Goal: Entertainment & Leisure: Consume media (video, audio)

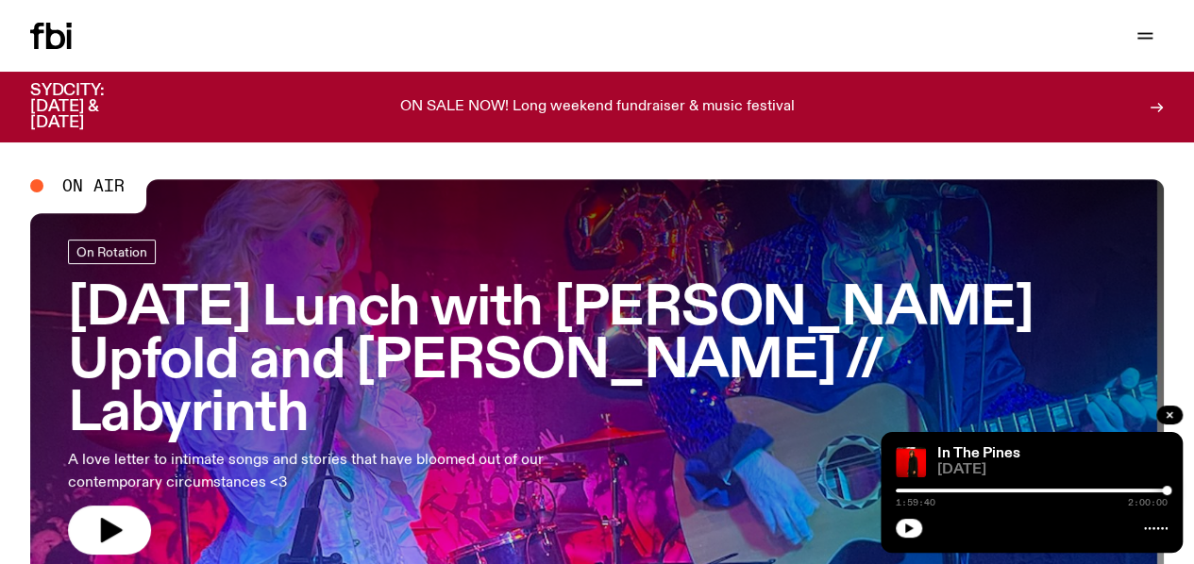
click at [0, 0] on link "Schedule" at bounding box center [0, 0] width 0 height 0
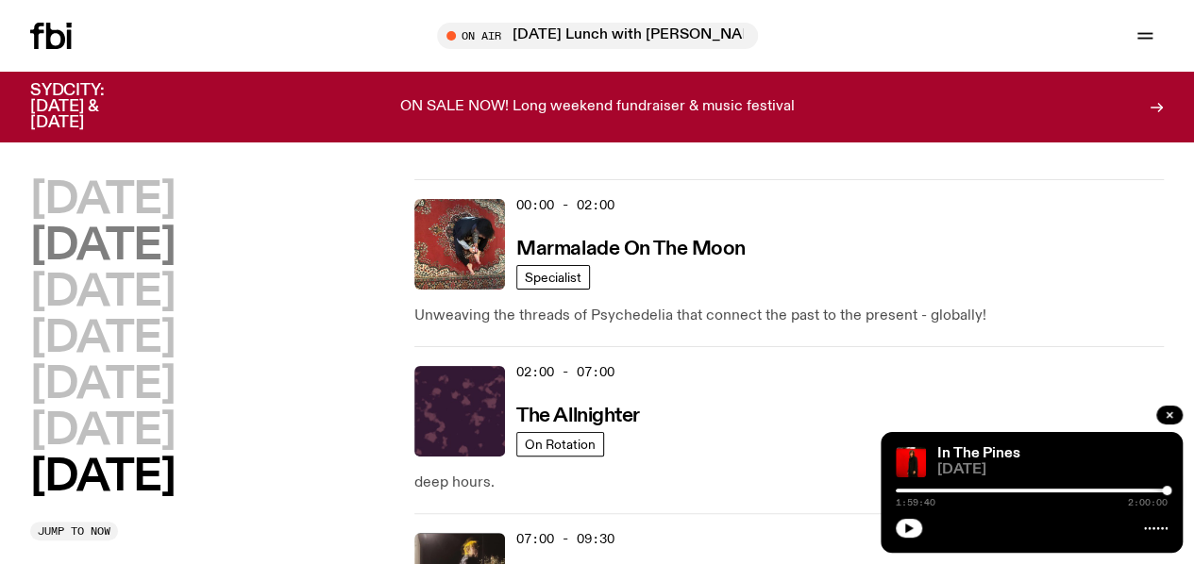
click at [144, 250] on h2 "[DATE]" at bounding box center [102, 247] width 144 height 42
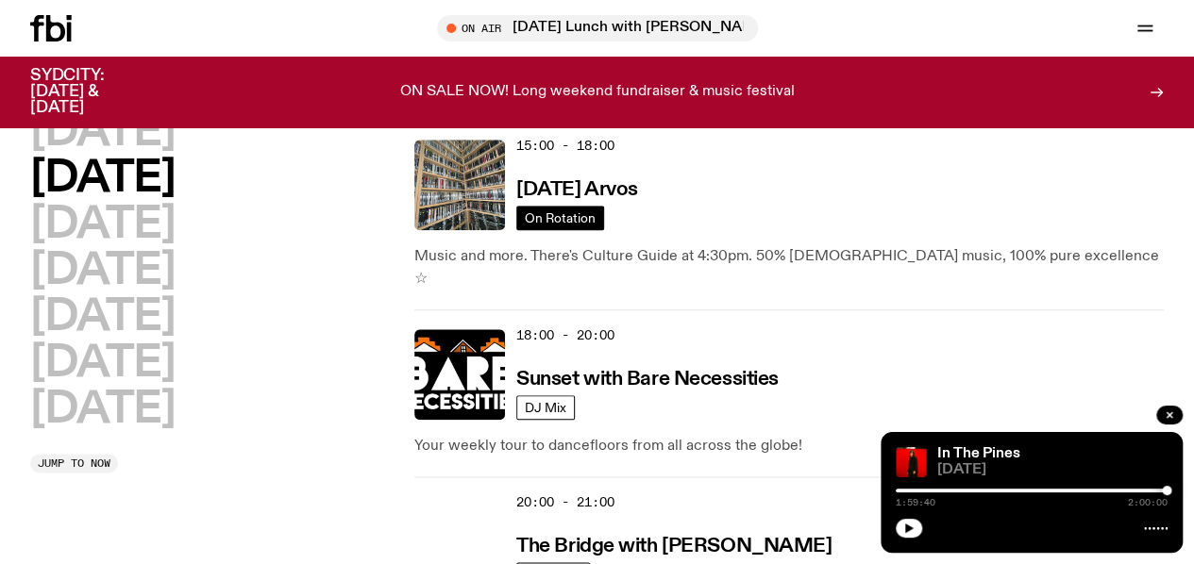
scroll to position [996, 0]
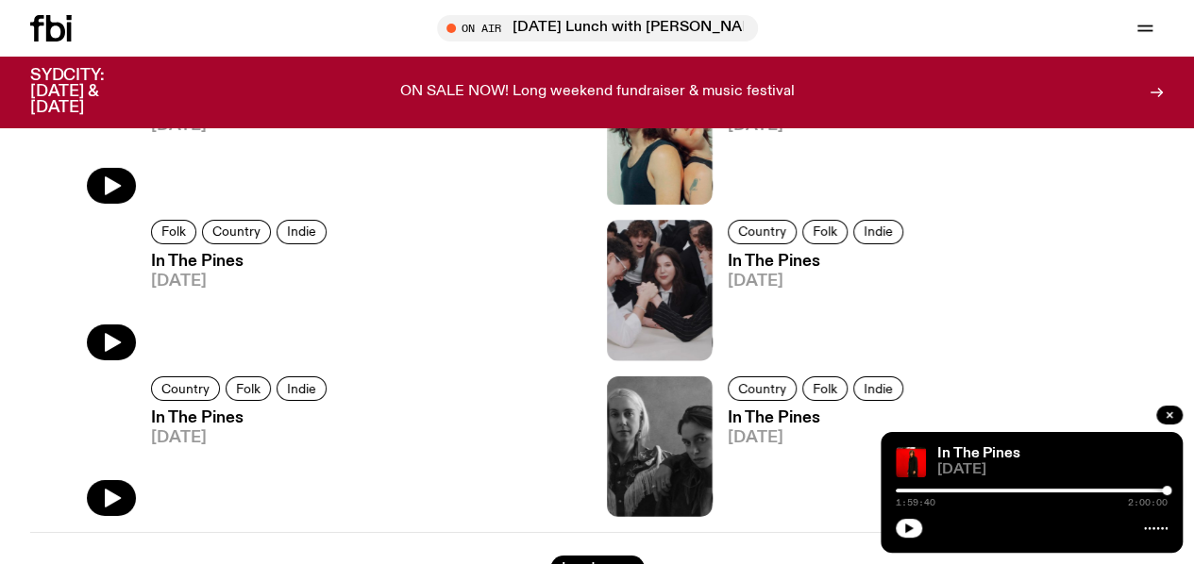
scroll to position [3197, 0]
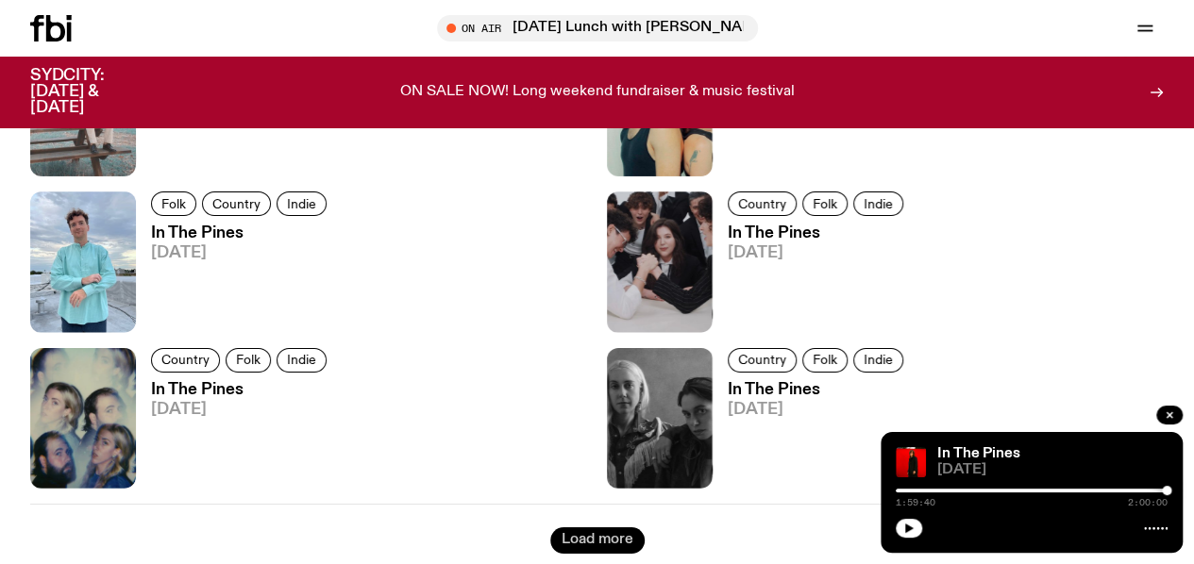
click at [550, 527] on button "Load more" at bounding box center [597, 540] width 94 height 26
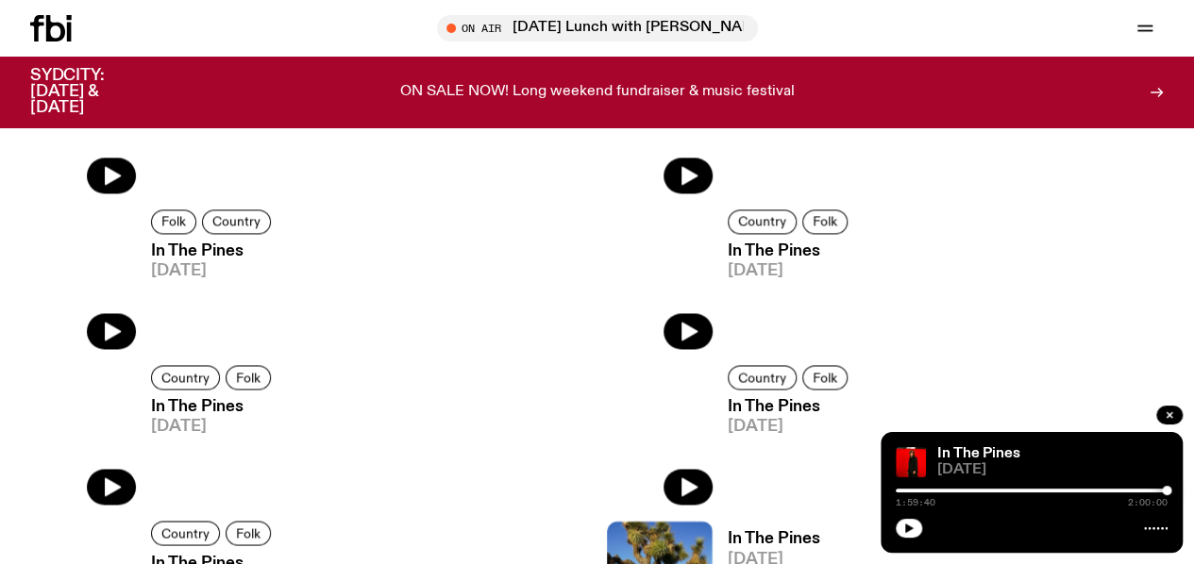
scroll to position [4895, 0]
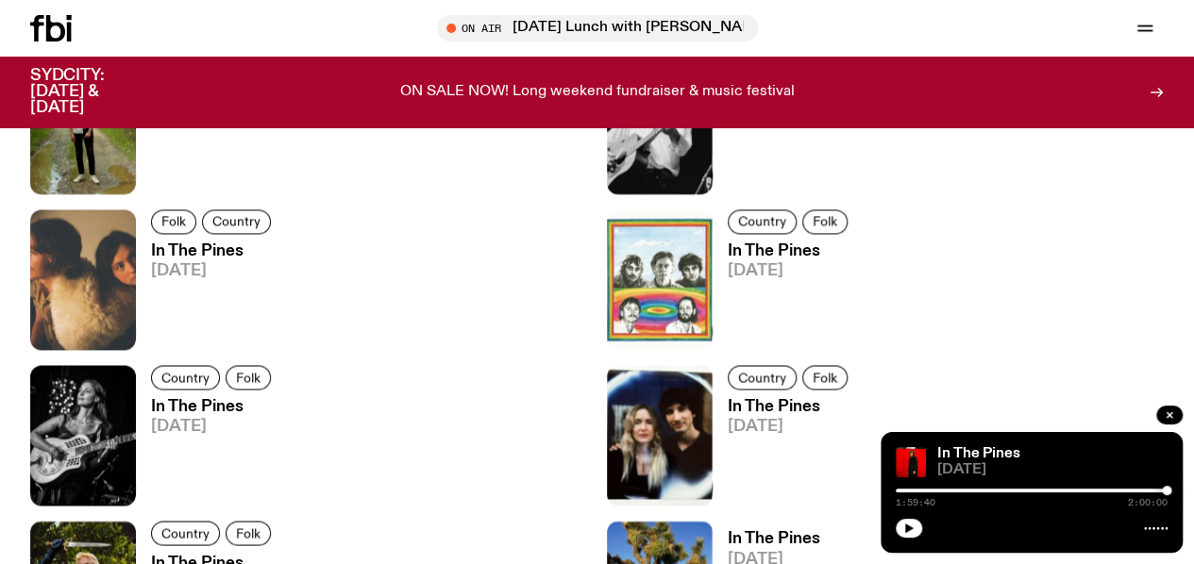
click at [727, 399] on h3 "In The Pines" at bounding box center [789, 407] width 125 height 16
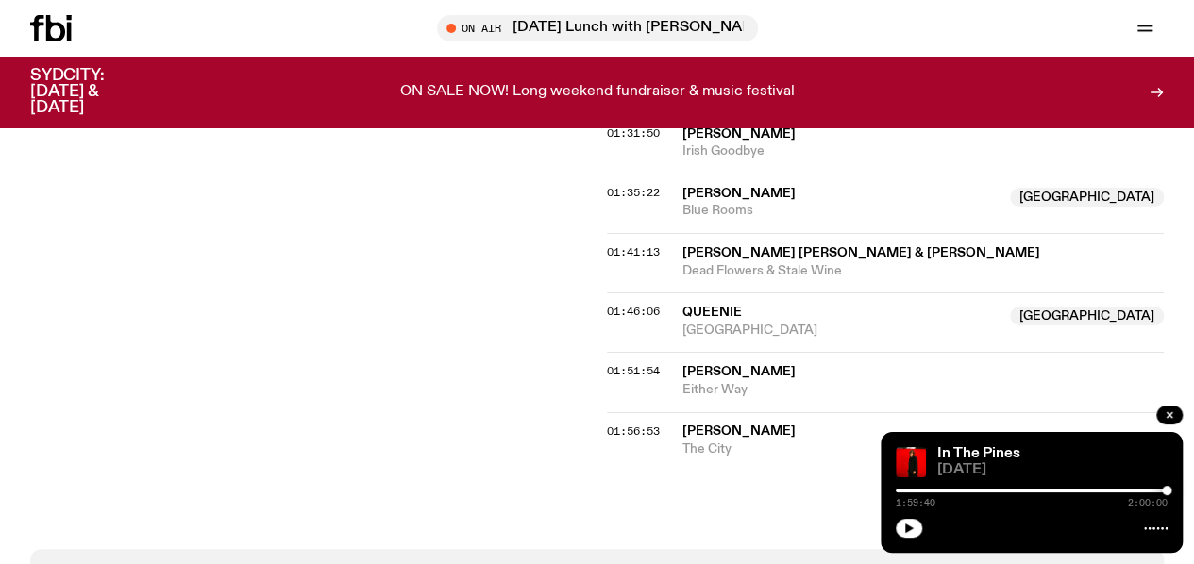
scroll to position [1970, 0]
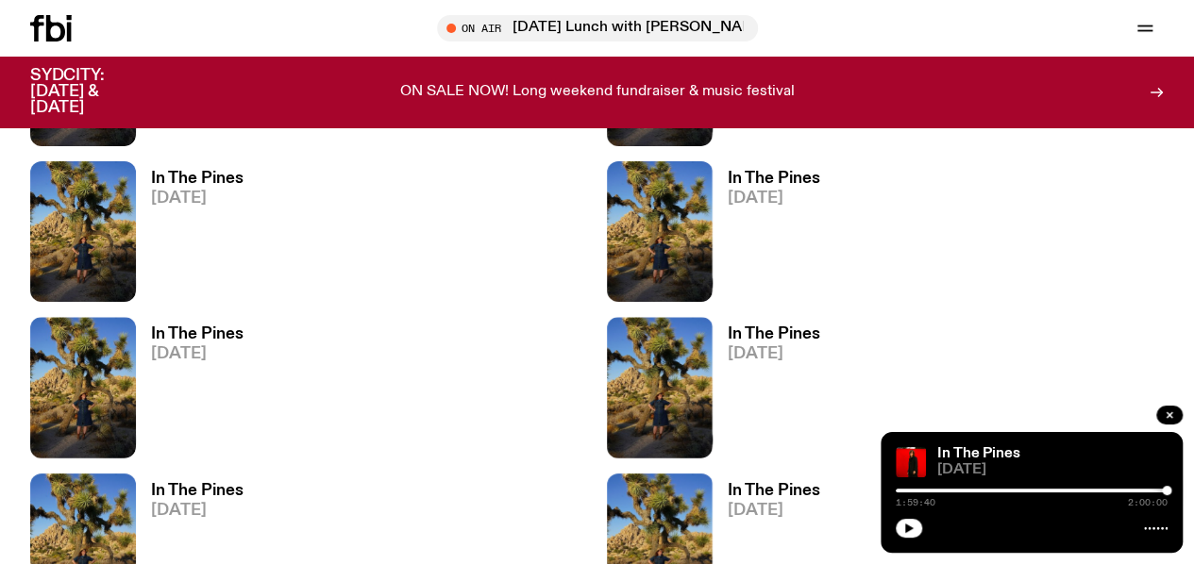
scroll to position [7348, 0]
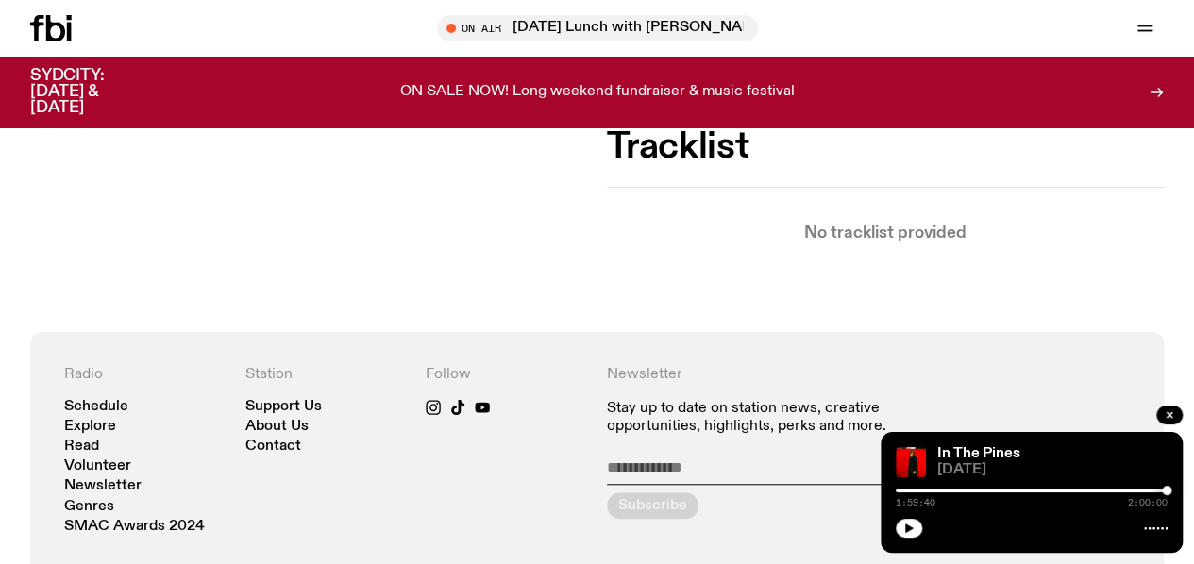
scroll to position [555, 0]
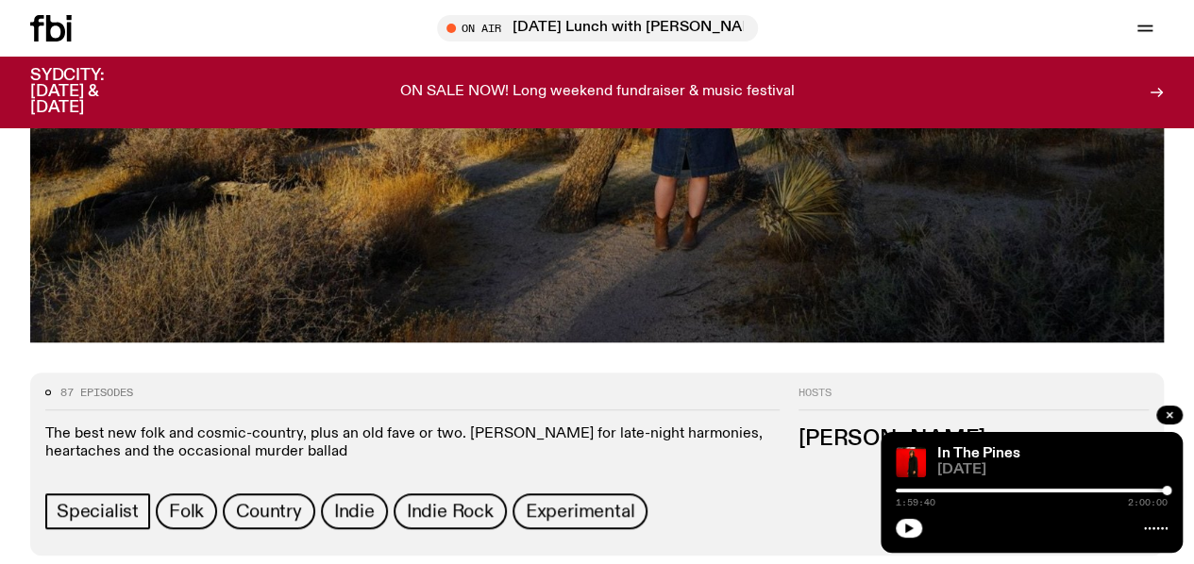
scroll to position [7348, 0]
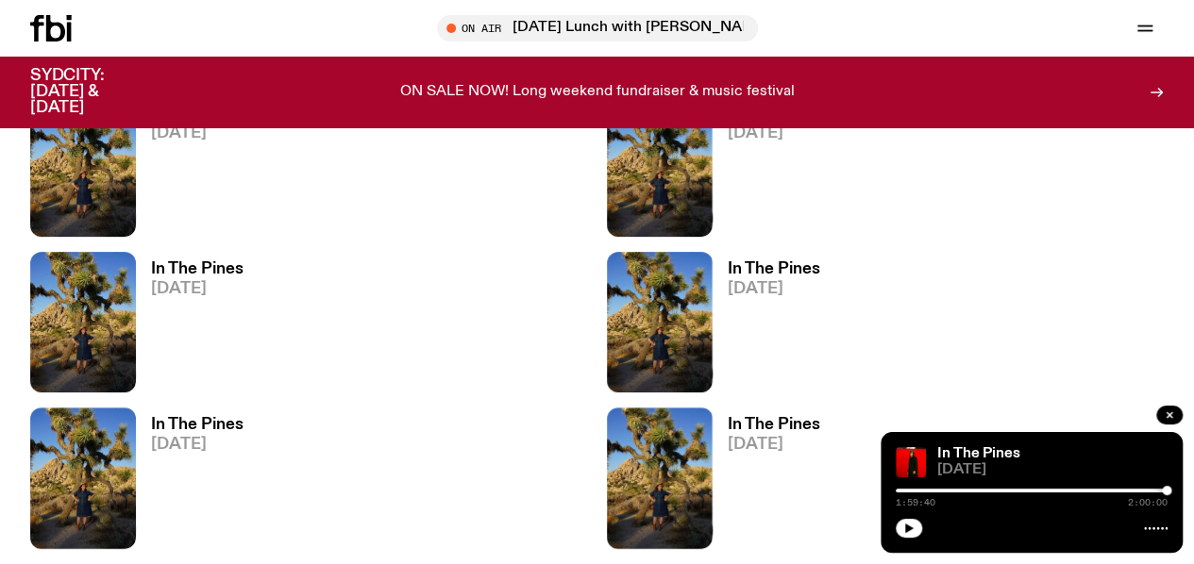
click at [166, 417] on h3 "In The Pines" at bounding box center [197, 425] width 92 height 16
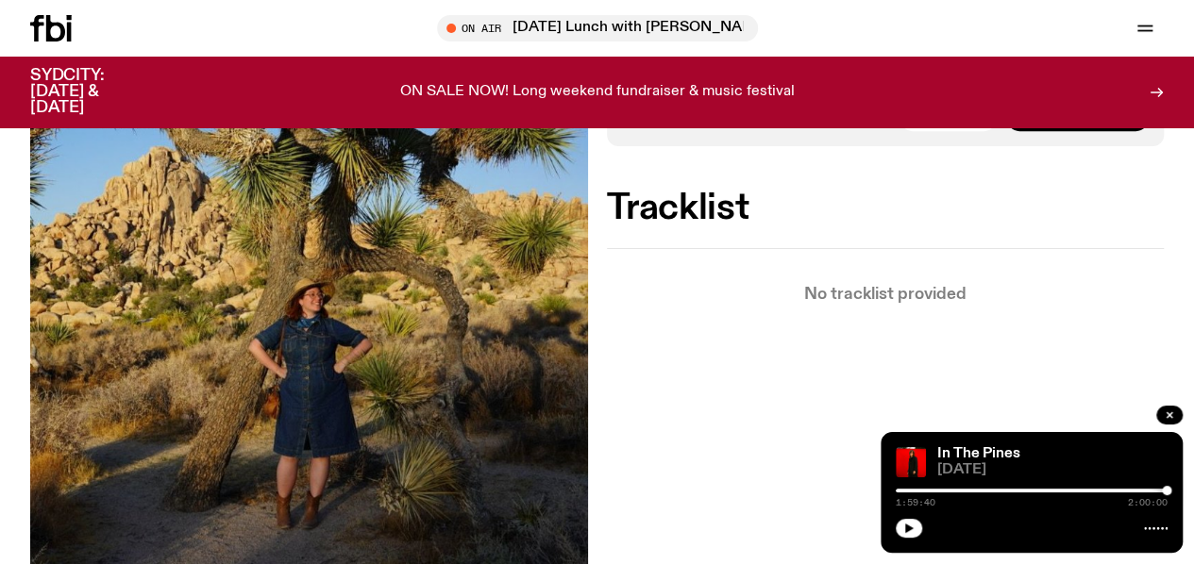
scroll to position [459, 0]
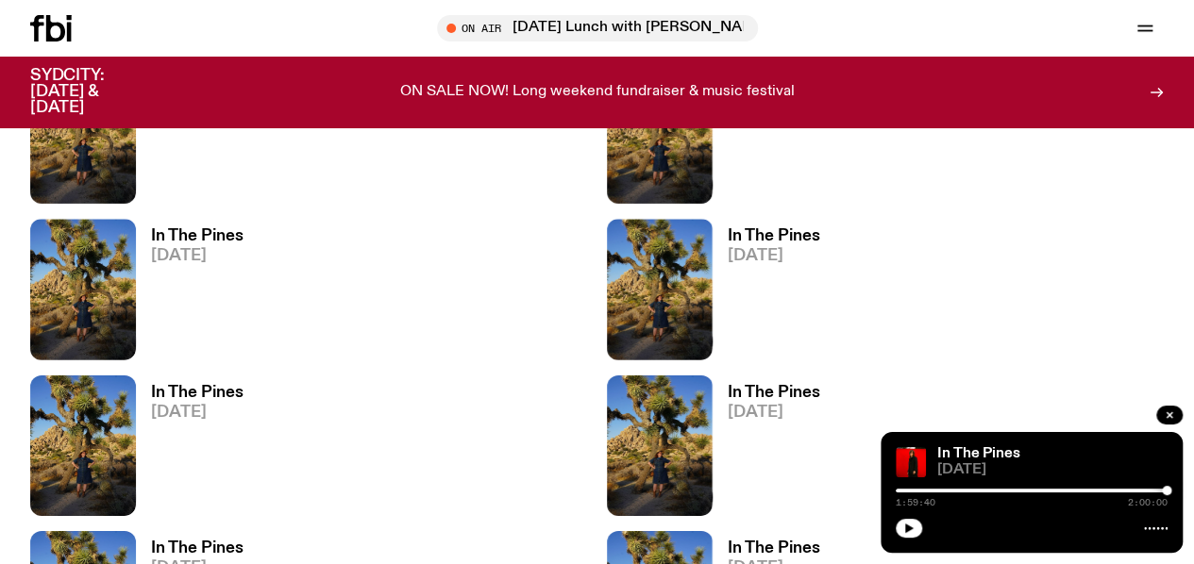
scroll to position [6593, 0]
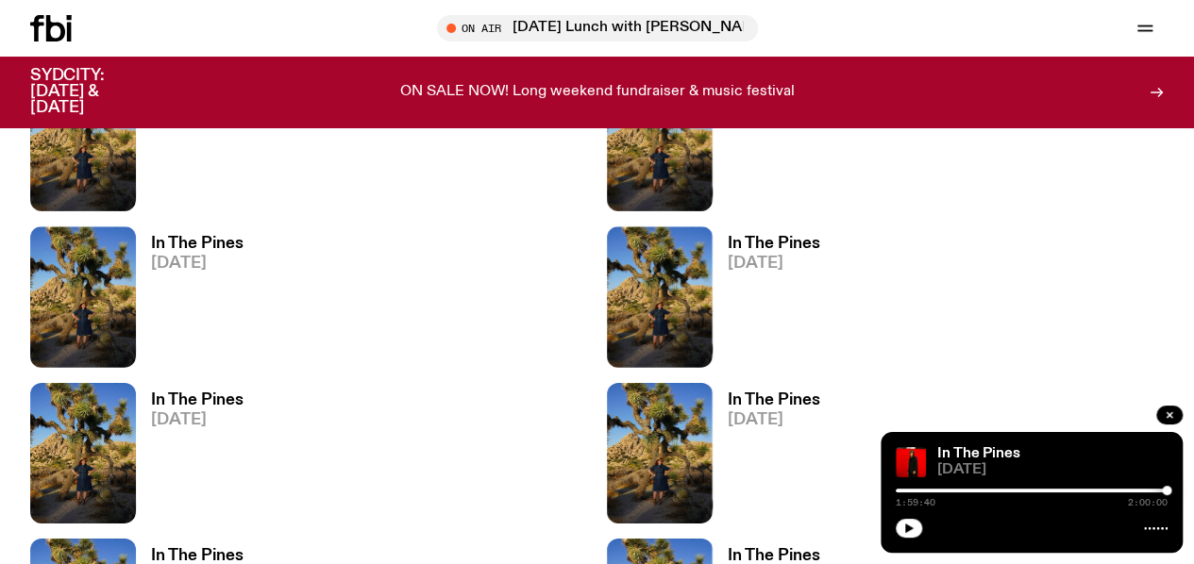
click at [192, 393] on h3 "In The Pines" at bounding box center [197, 401] width 92 height 16
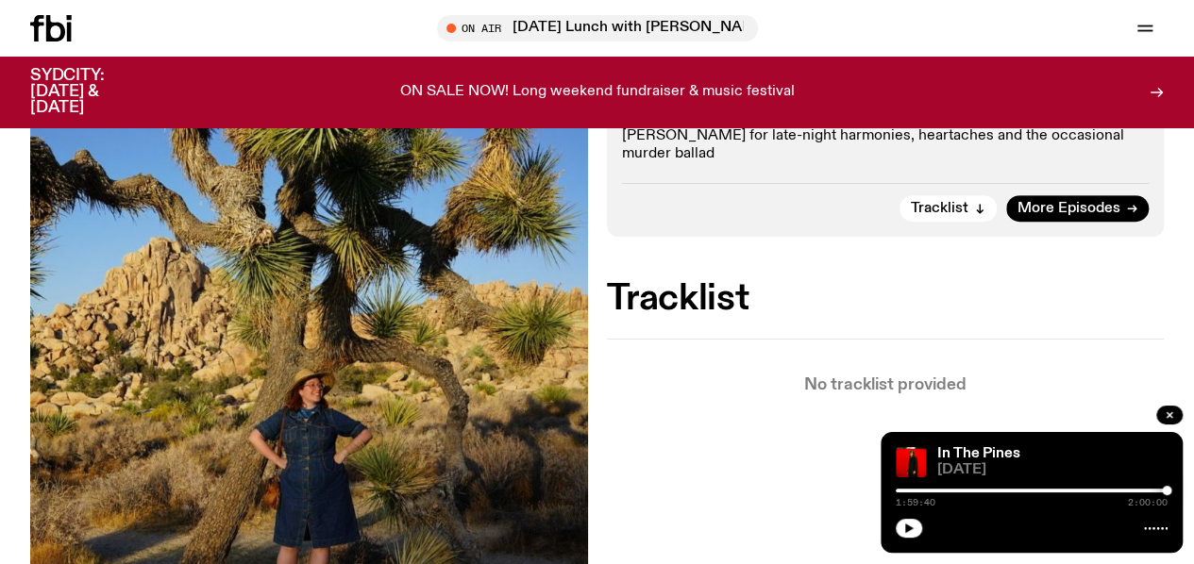
scroll to position [366, 0]
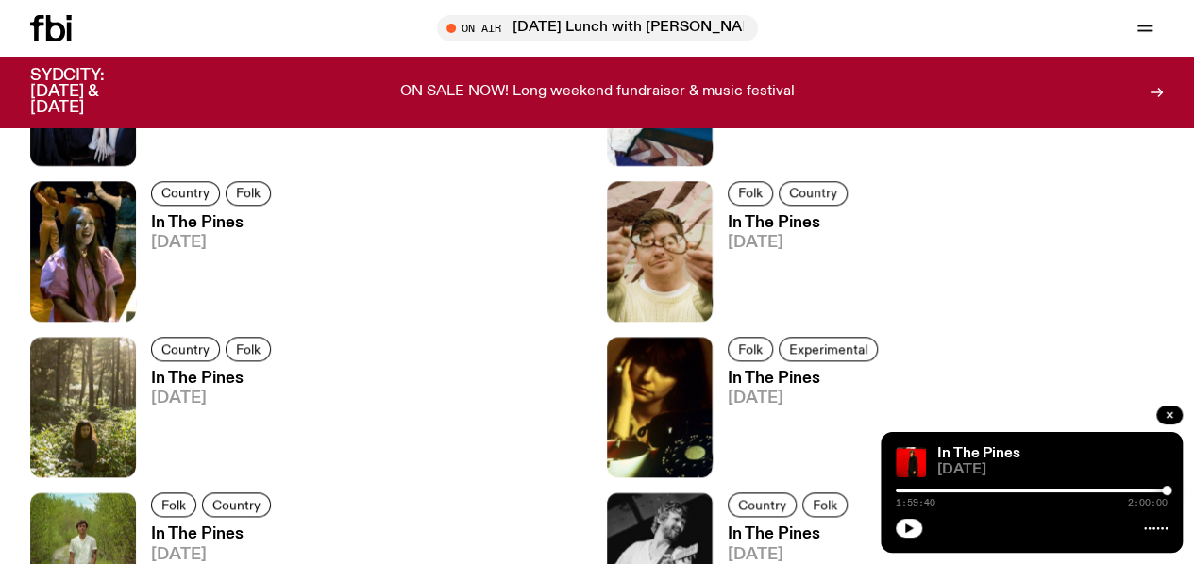
scroll to position [4448, 0]
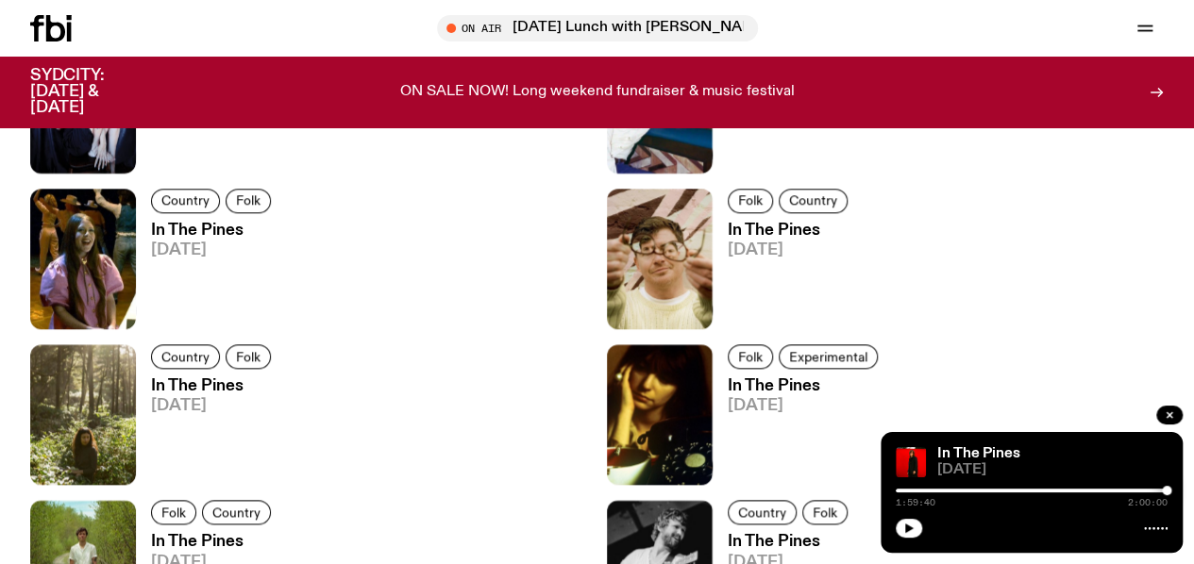
click at [222, 534] on h3 "In The Pines" at bounding box center [213, 542] width 125 height 16
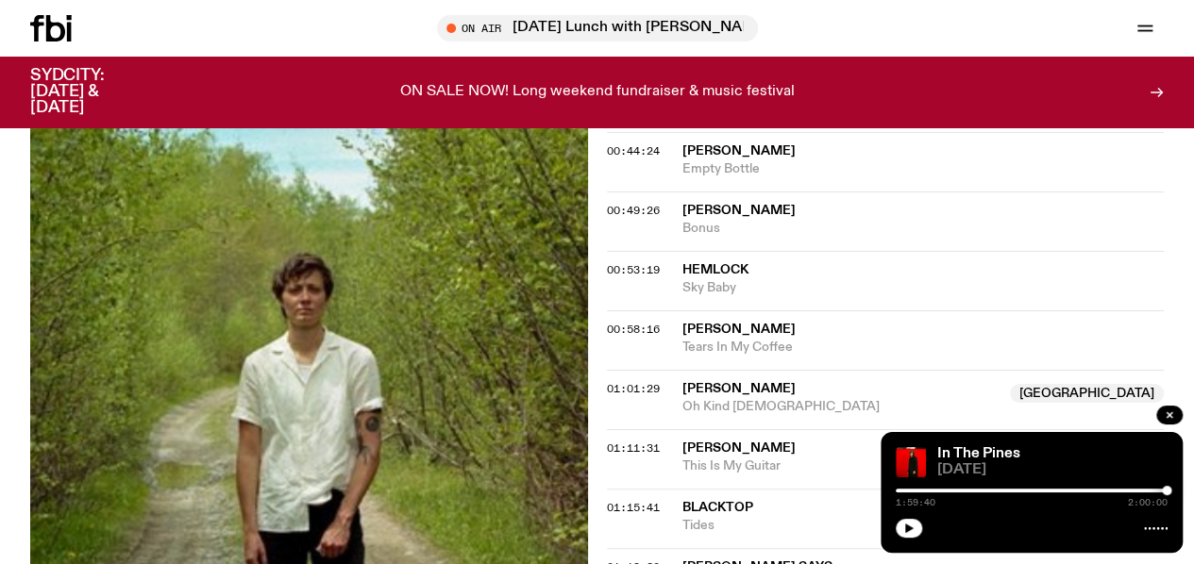
scroll to position [1121, 0]
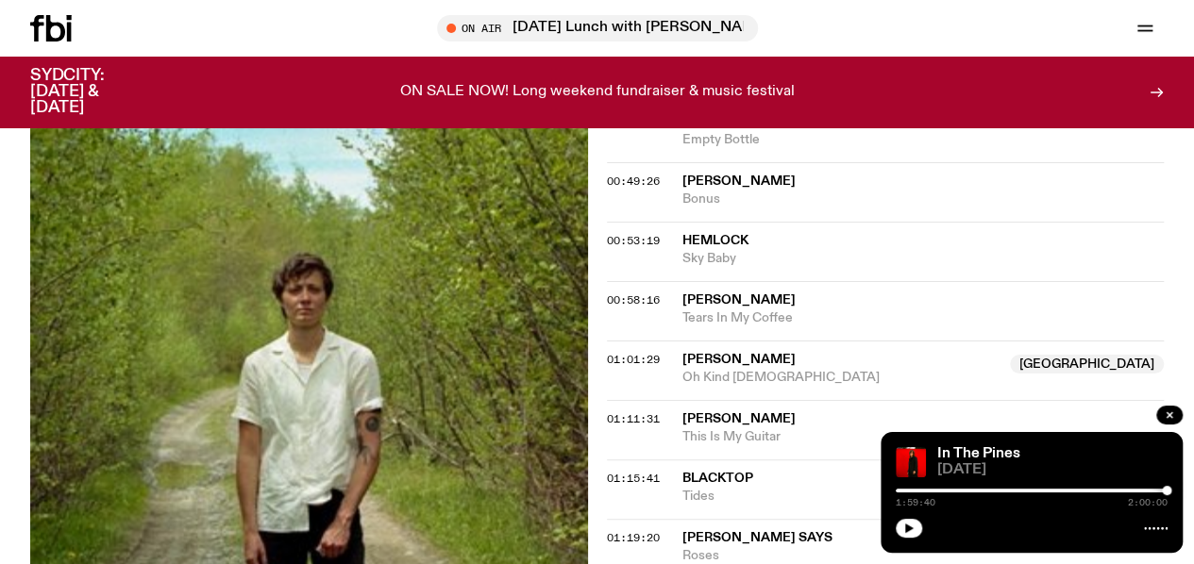
drag, startPoint x: 445, startPoint y: 319, endPoint x: 3, endPoint y: 310, distance: 442.6
click at [3, 310] on div "Aired on [DATE] 9:00pm Specialist Folk Country The best new folk and cosmic-cou…" at bounding box center [597, 144] width 1194 height 1855
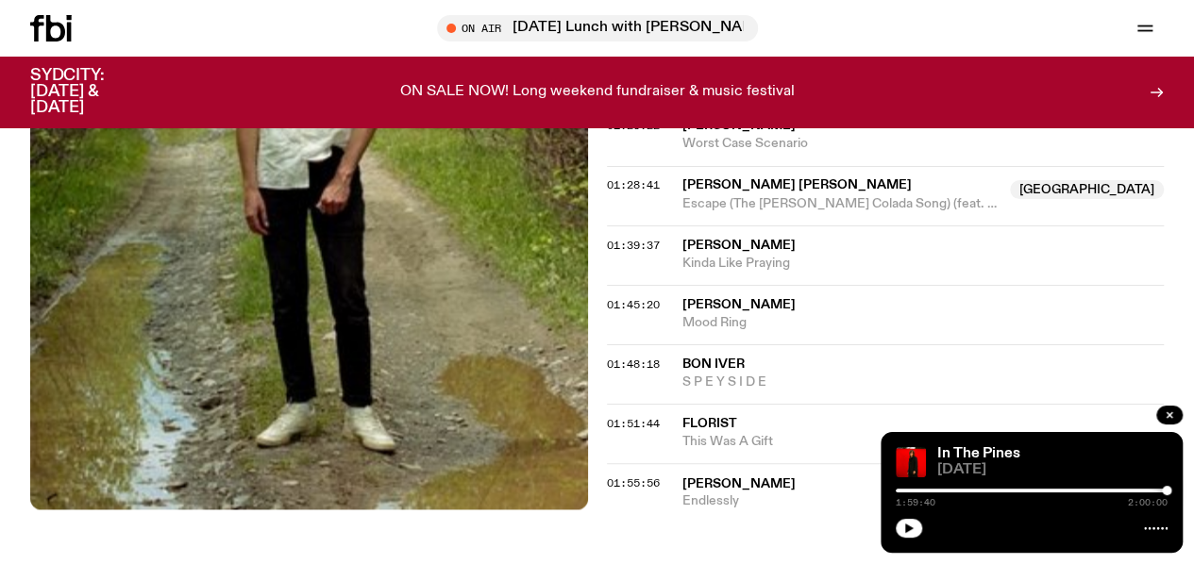
scroll to position [1687, 0]
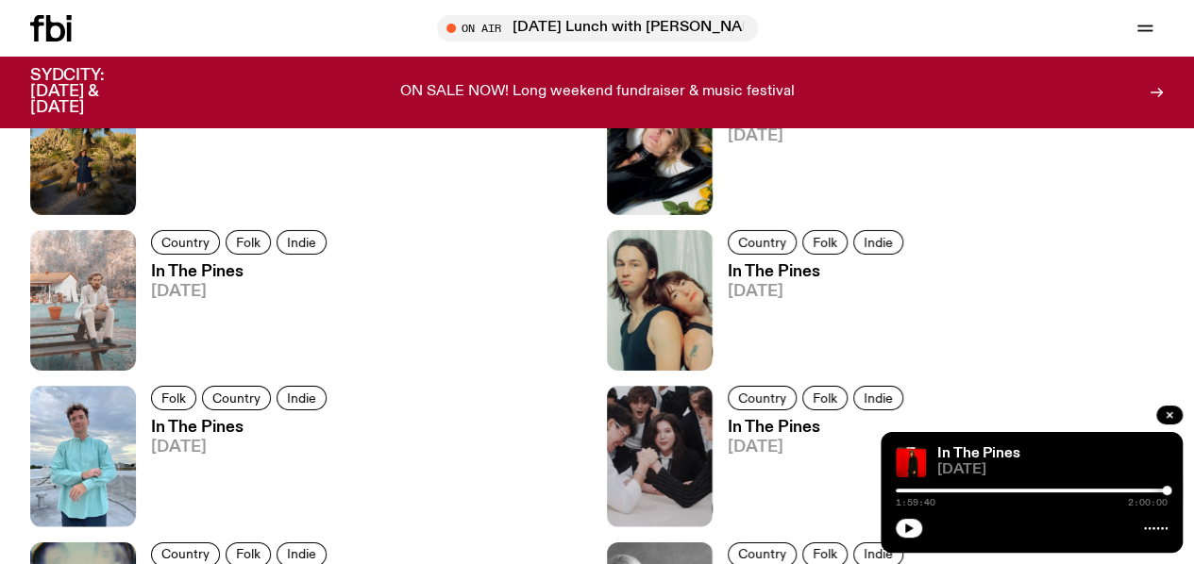
scroll to position [3033, 0]
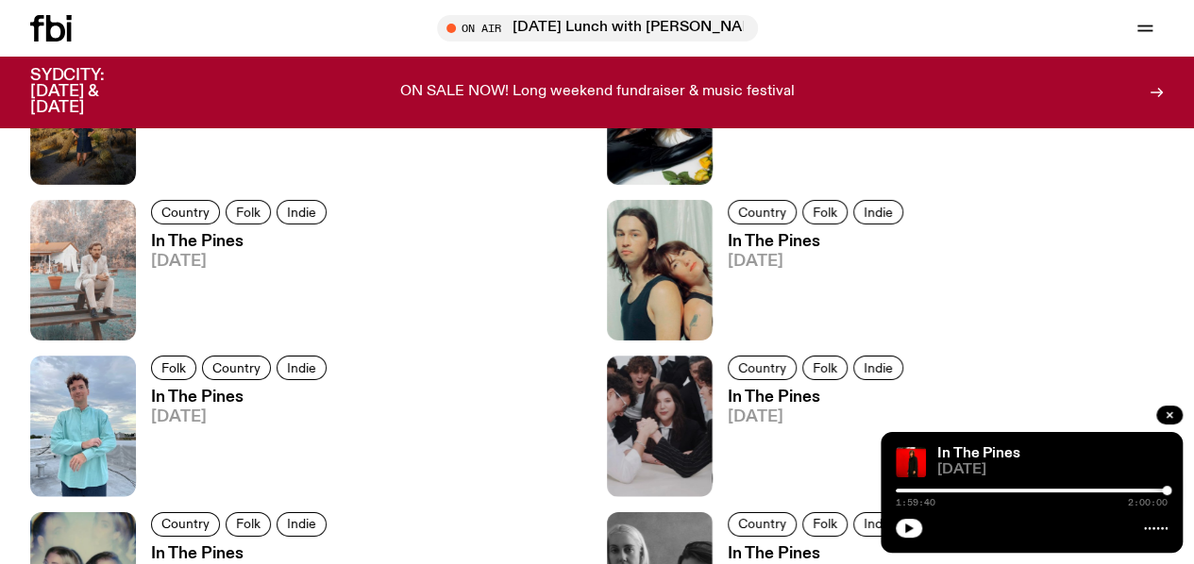
click at [727, 546] on h3 "In The Pines" at bounding box center [817, 554] width 181 height 16
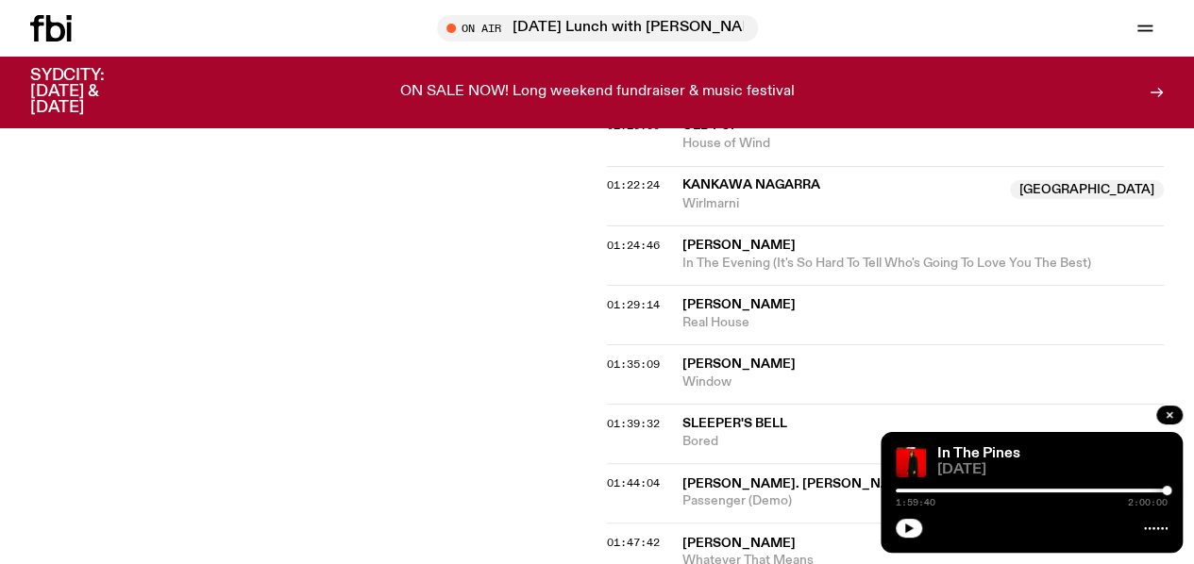
scroll to position [1781, 0]
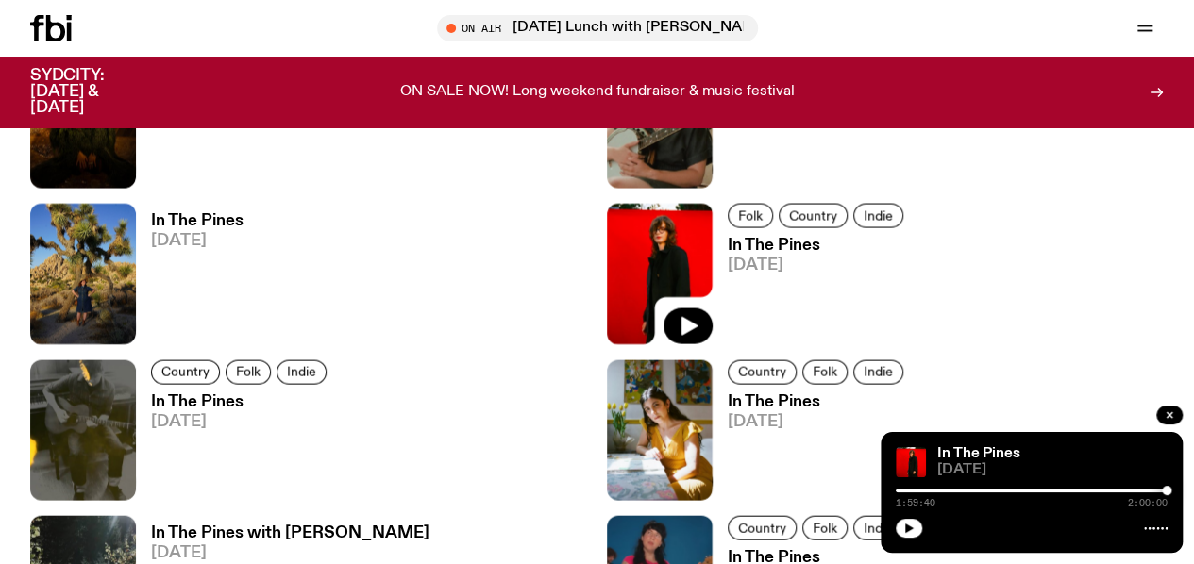
scroll to position [3033, 0]
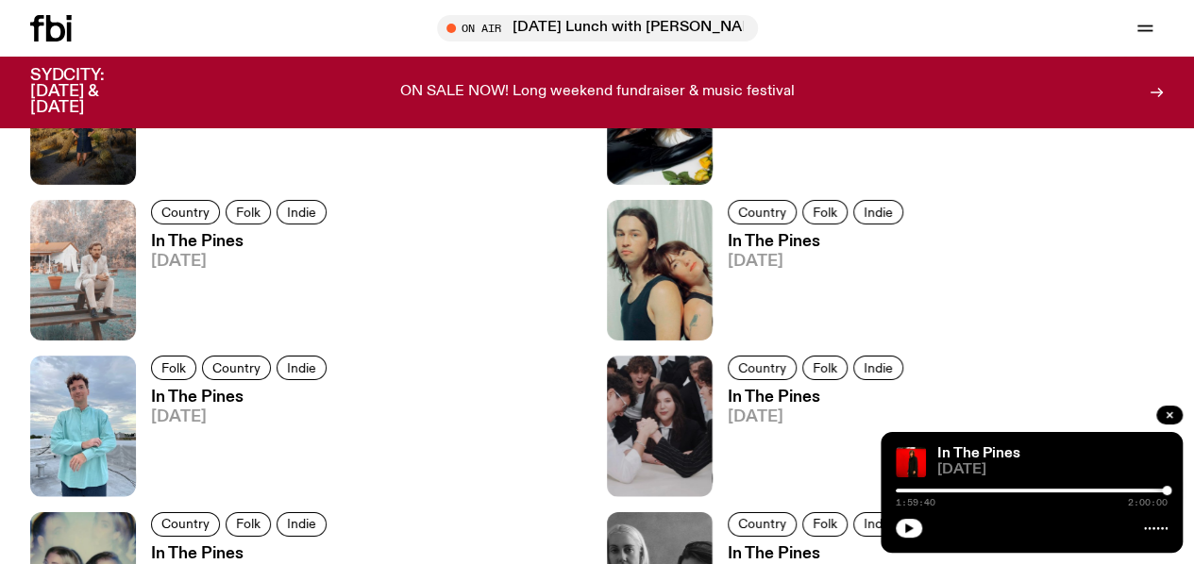
click at [187, 546] on h3 "In The Pines" at bounding box center [241, 554] width 181 height 16
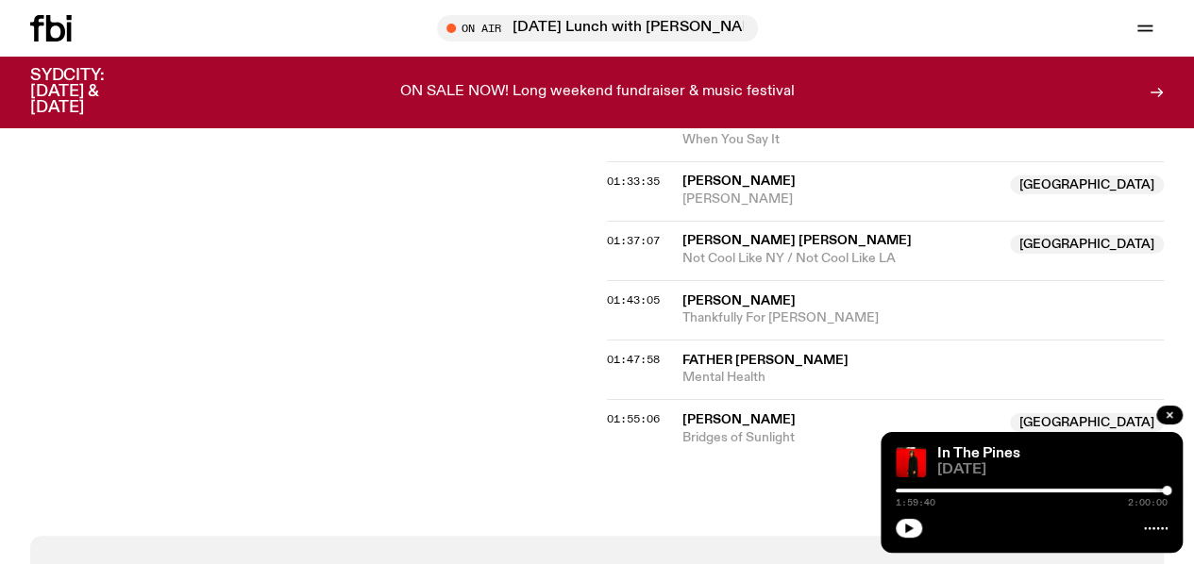
scroll to position [1780, 0]
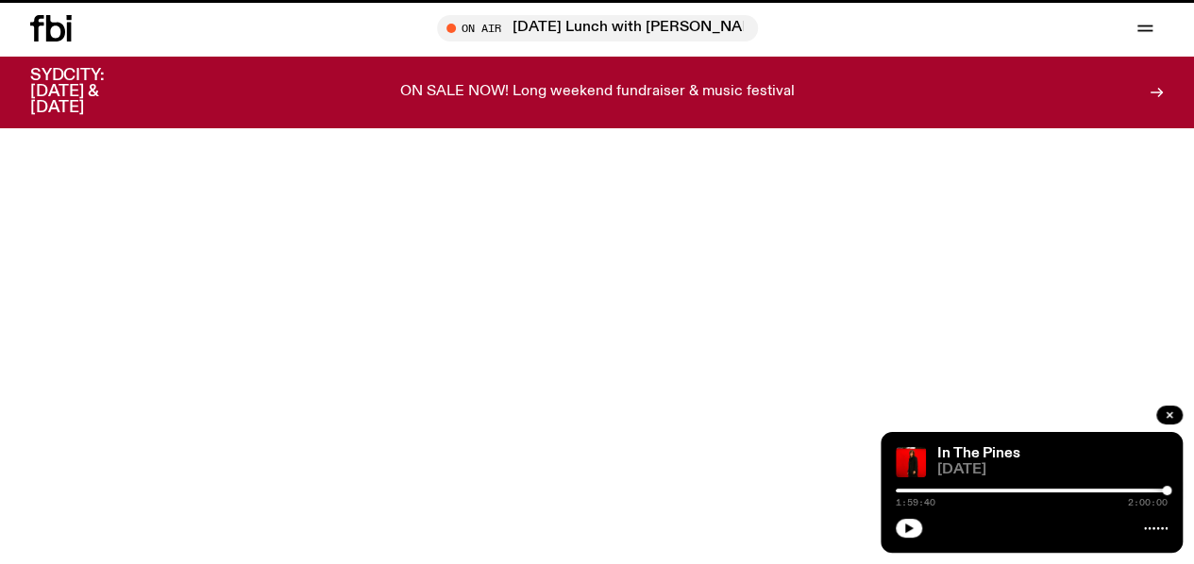
scroll to position [3033, 0]
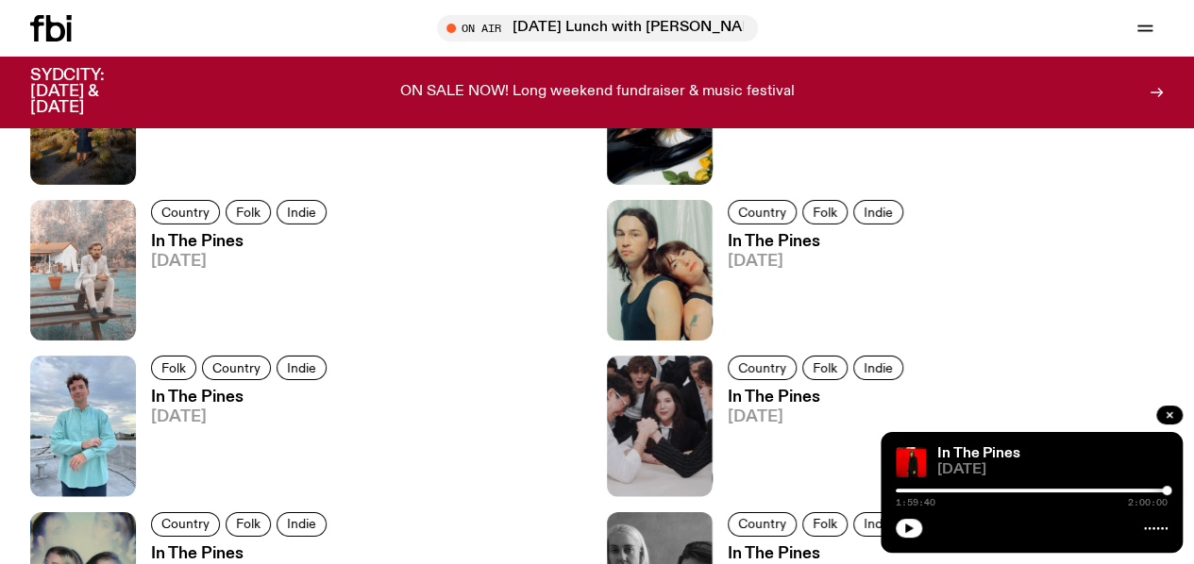
click at [727, 390] on h3 "In The Pines" at bounding box center [817, 398] width 181 height 16
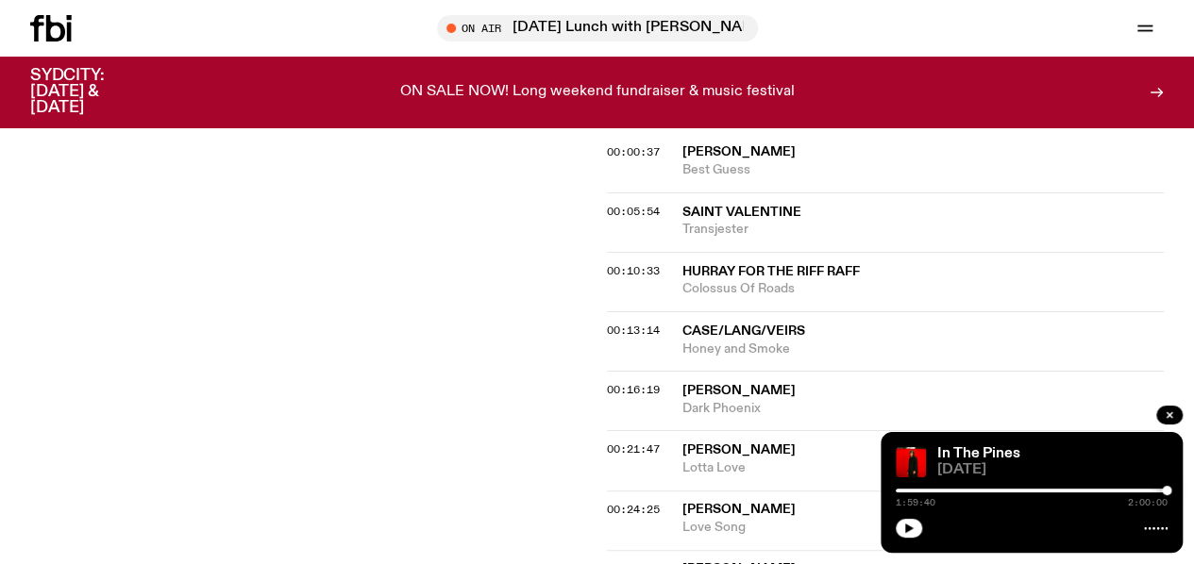
scroll to position [460, 0]
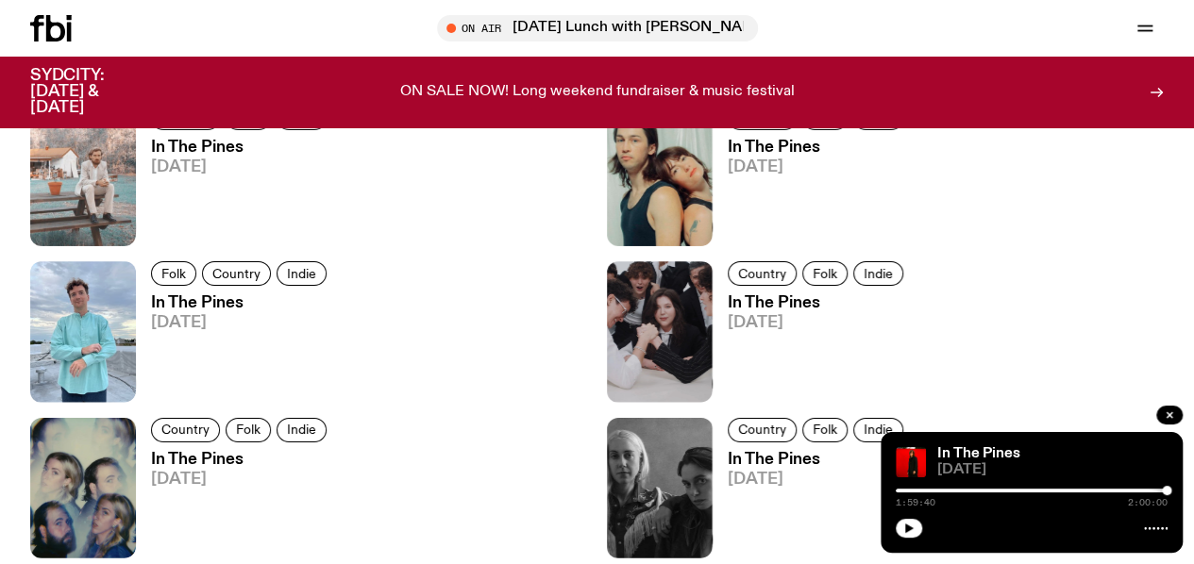
scroll to position [3221, 0]
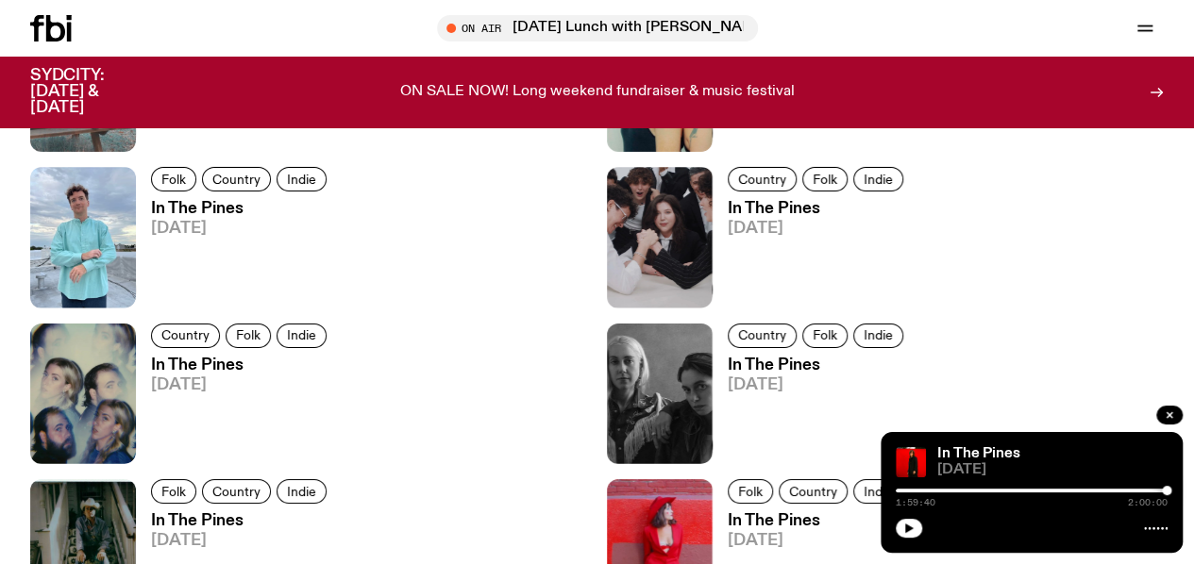
click at [226, 513] on h3 "In The Pines" at bounding box center [241, 521] width 181 height 16
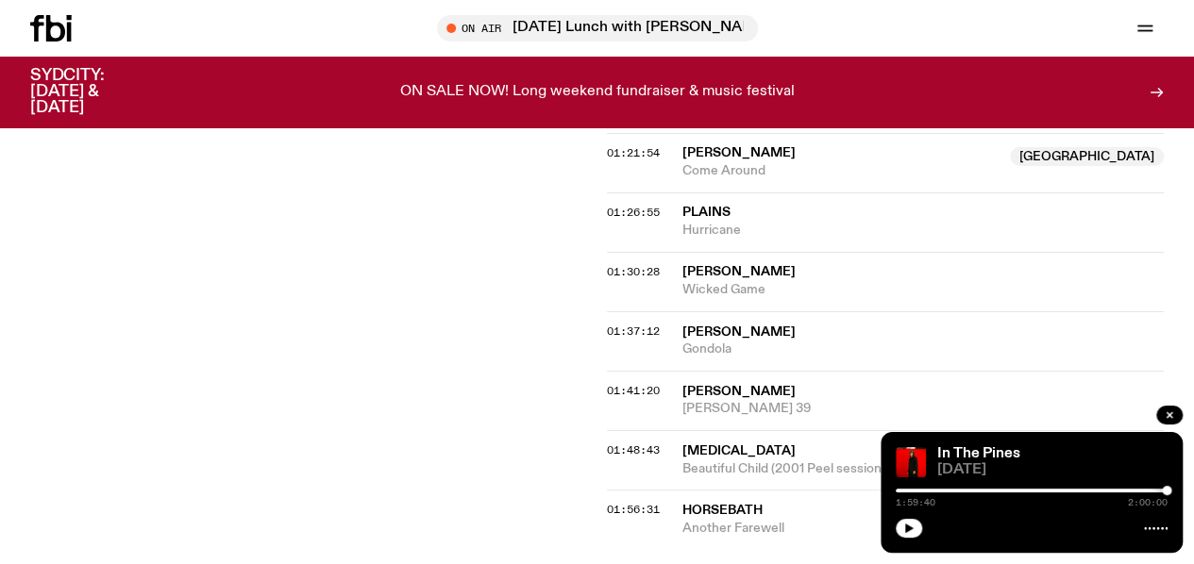
scroll to position [1781, 0]
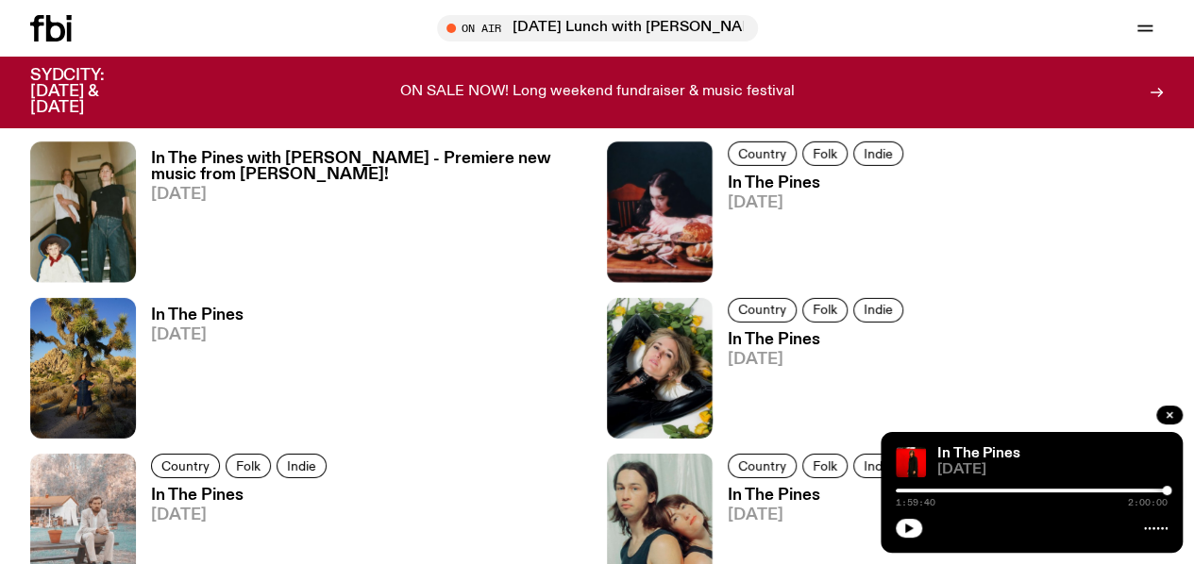
scroll to position [2749, 0]
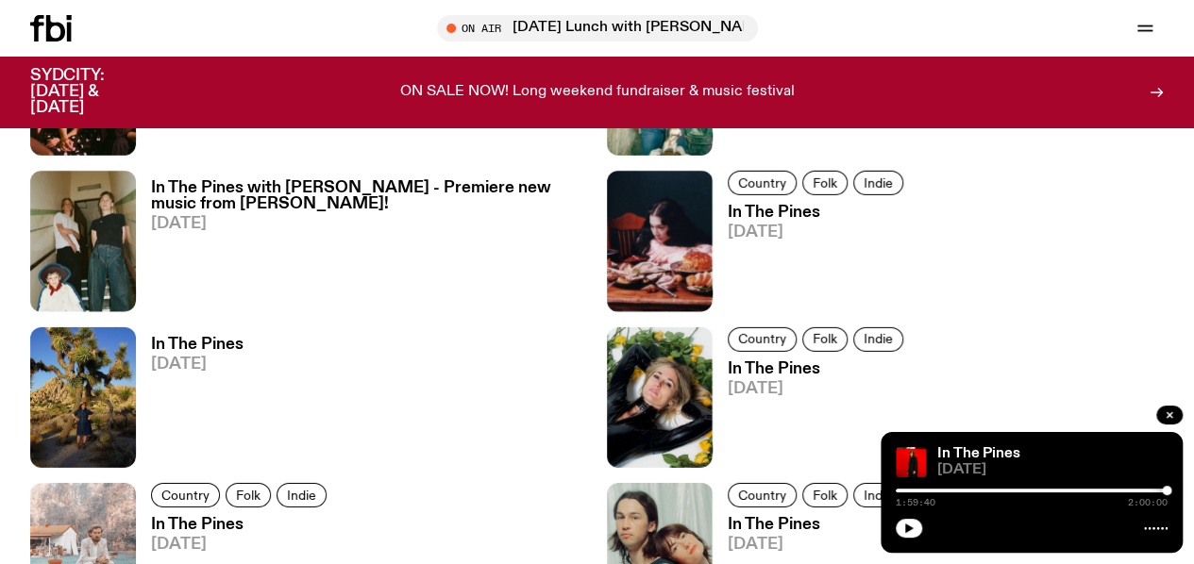
click at [228, 517] on h3 "In The Pines" at bounding box center [241, 525] width 181 height 16
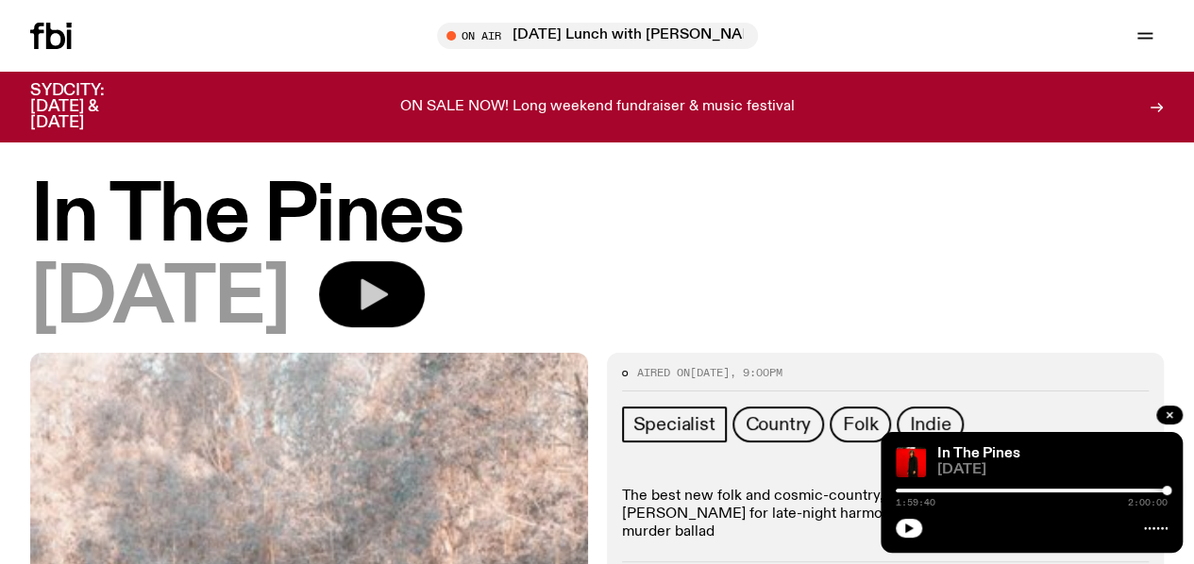
click at [406, 297] on button "button" at bounding box center [372, 294] width 106 height 66
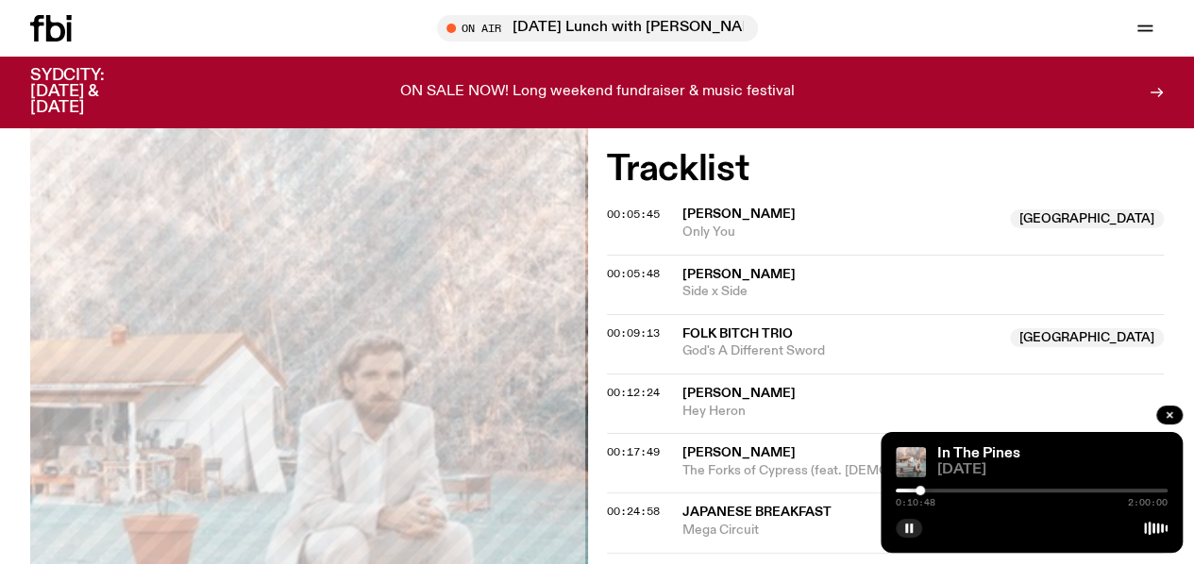
scroll to position [463, 0]
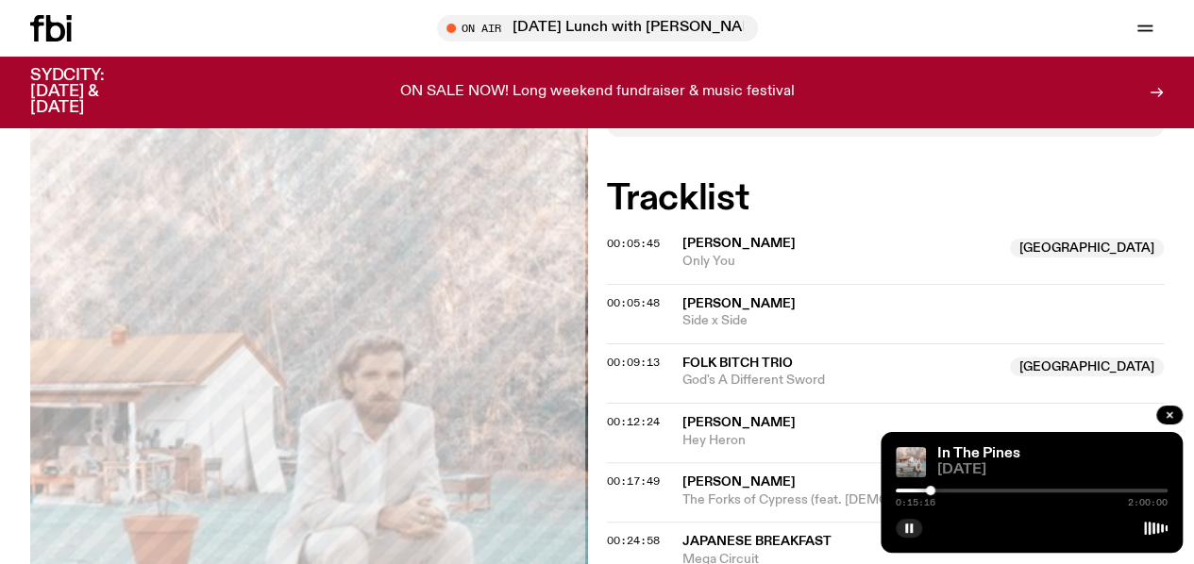
click at [920, 490] on div at bounding box center [795, 491] width 272 height 4
click at [916, 492] on div at bounding box center [920, 490] width 9 height 9
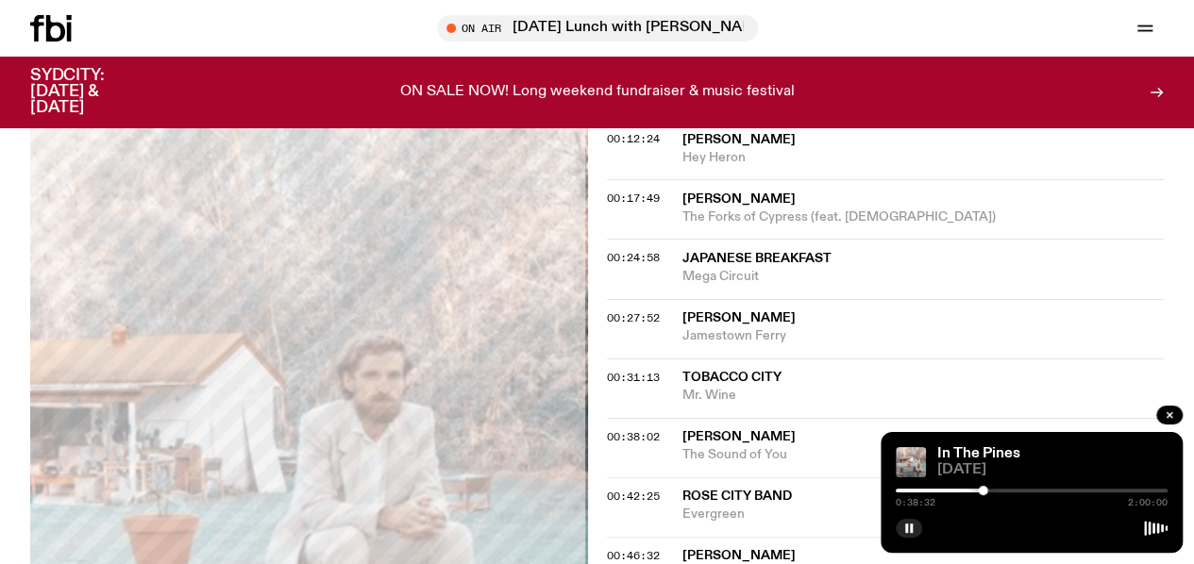
scroll to position [841, 0]
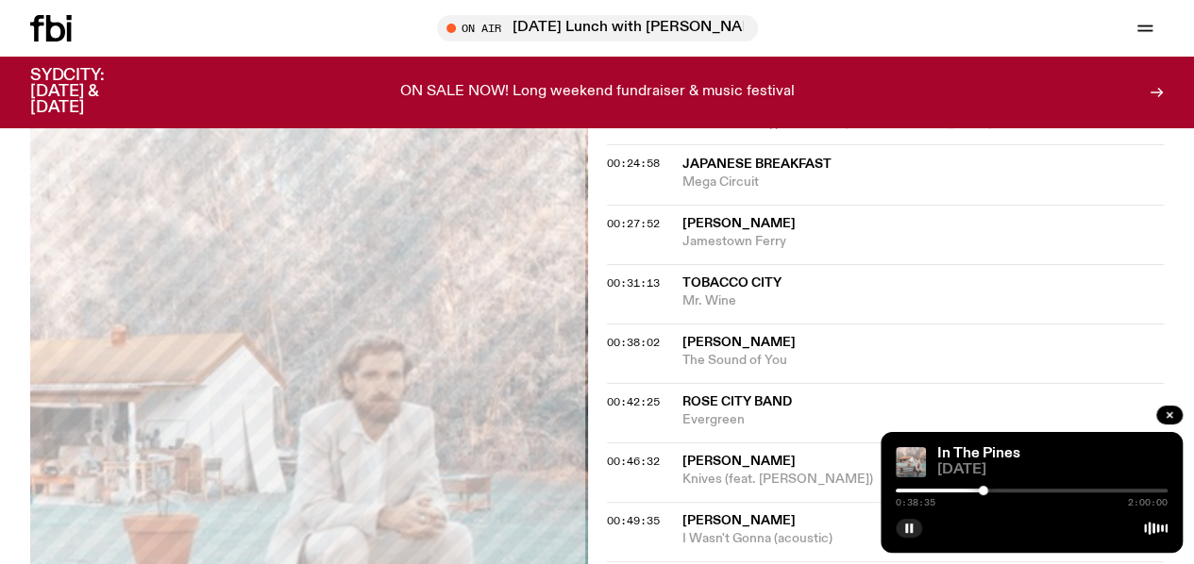
click at [992, 490] on div at bounding box center [1031, 491] width 272 height 4
click at [986, 491] on div at bounding box center [856, 491] width 272 height 4
click at [988, 492] on div at bounding box center [987, 490] width 9 height 9
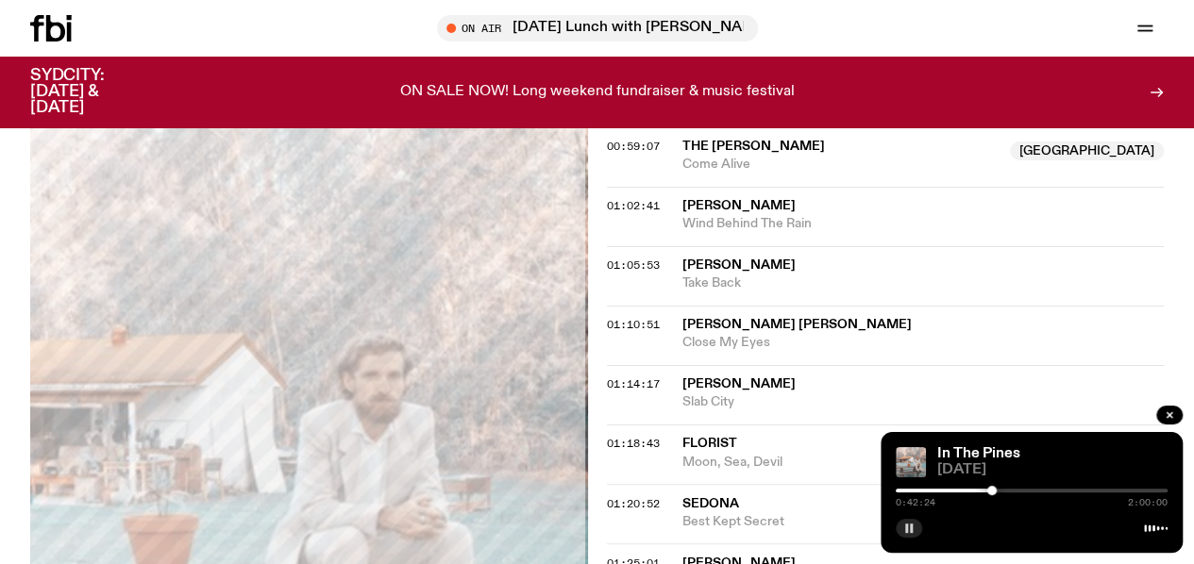
click at [912, 526] on icon "button" at bounding box center [908, 528] width 11 height 11
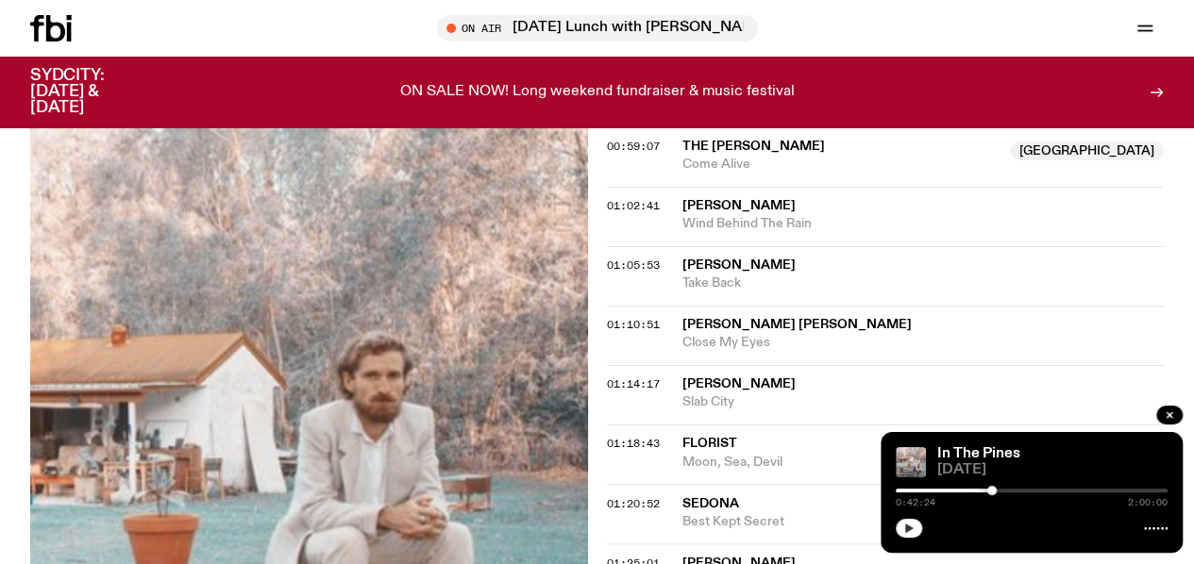
click at [915, 380] on span "[PERSON_NAME]" at bounding box center [923, 385] width 482 height 18
